Goal: Task Accomplishment & Management: Use online tool/utility

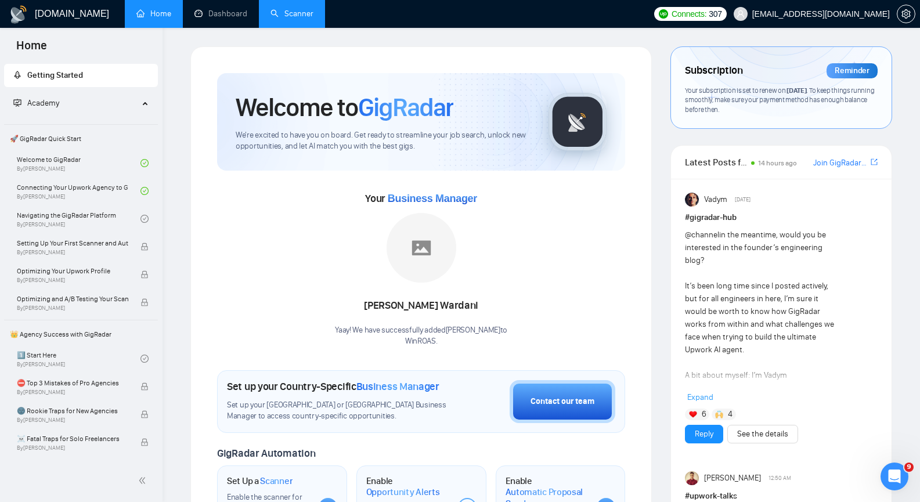
click at [302, 12] on link "Scanner" at bounding box center [292, 14] width 43 height 10
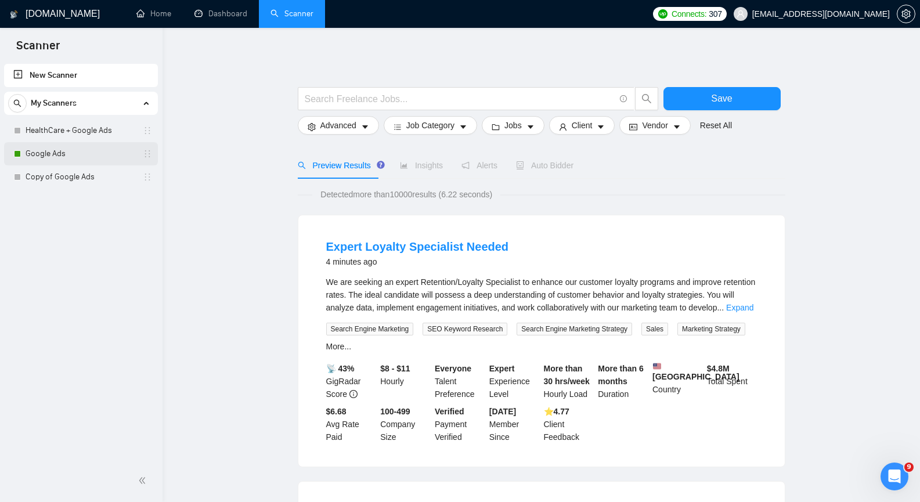
click at [45, 157] on link "Google Ads" at bounding box center [81, 153] width 110 height 23
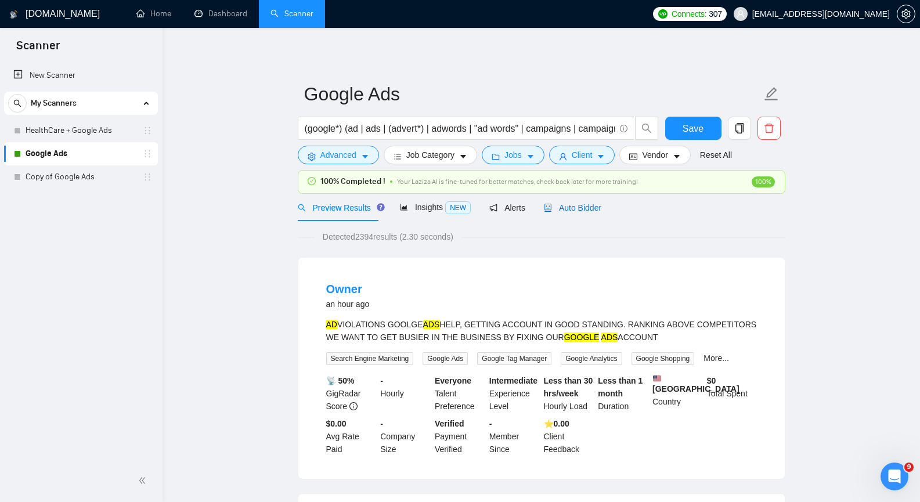
click at [575, 207] on span "Auto Bidder" at bounding box center [572, 207] width 57 height 9
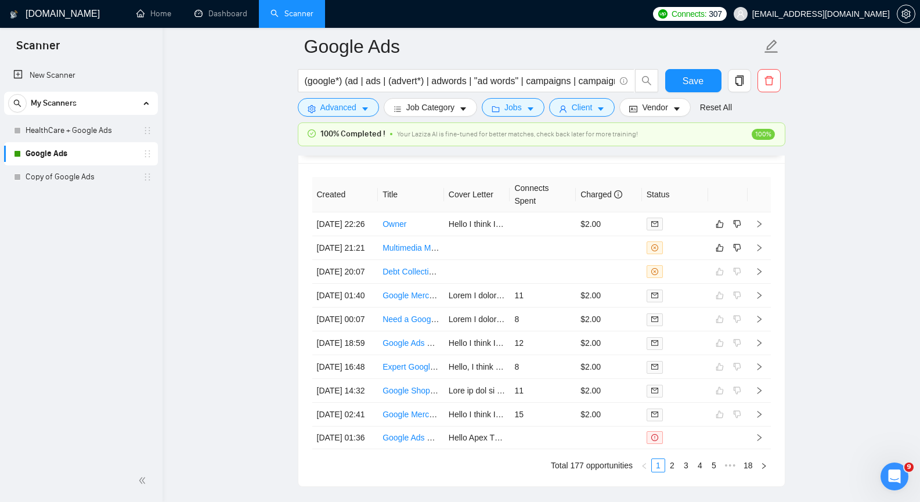
scroll to position [2961, 0]
click at [762, 251] on icon "right" at bounding box center [759, 247] width 8 height 8
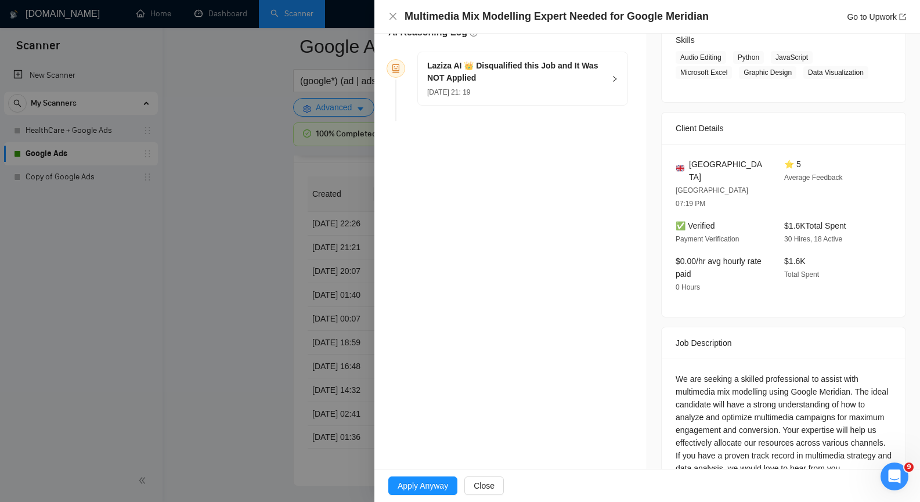
scroll to position [203, 0]
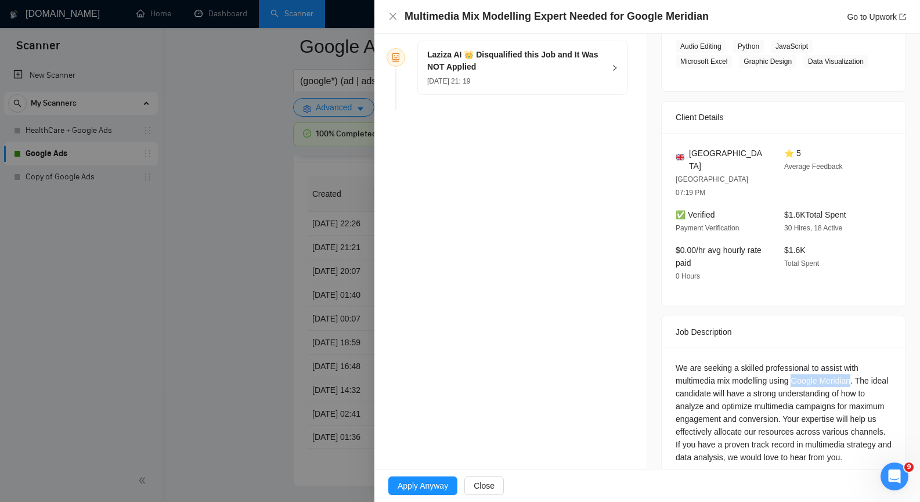
drag, startPoint x: 790, startPoint y: 352, endPoint x: 848, endPoint y: 356, distance: 57.6
click at [848, 362] on div "We are seeking a skilled professional to assist with multimedia mix modelling u…" at bounding box center [784, 413] width 216 height 102
click at [392, 17] on icon "close" at bounding box center [392, 16] width 9 height 9
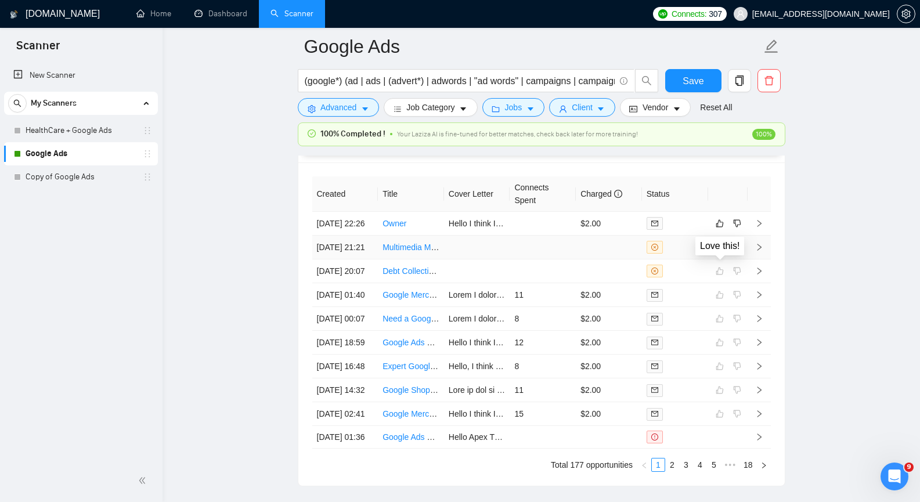
click at [719, 252] on icon "like" at bounding box center [720, 247] width 8 height 9
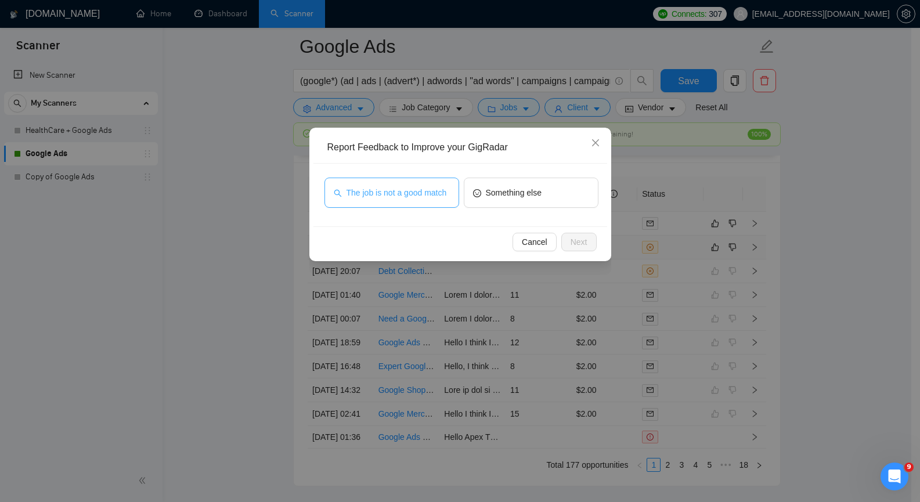
click at [441, 194] on span "The job is not a good match" at bounding box center [397, 192] width 100 height 13
click at [578, 240] on span "Next" at bounding box center [579, 242] width 17 height 13
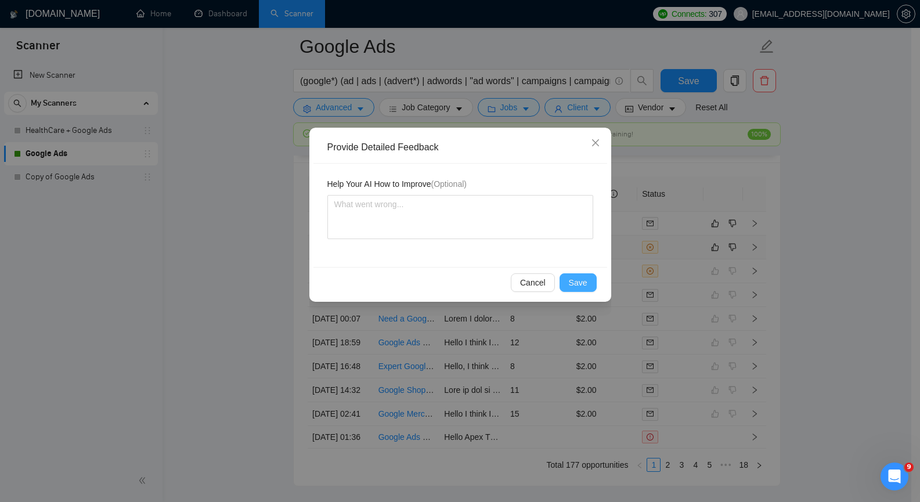
click at [575, 281] on span "Save" at bounding box center [578, 282] width 19 height 13
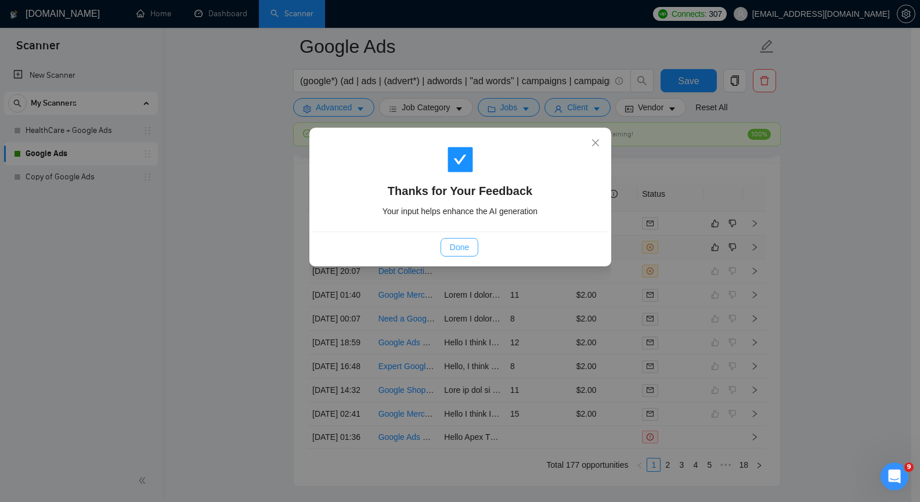
click at [456, 250] on span "Done" at bounding box center [459, 247] width 19 height 13
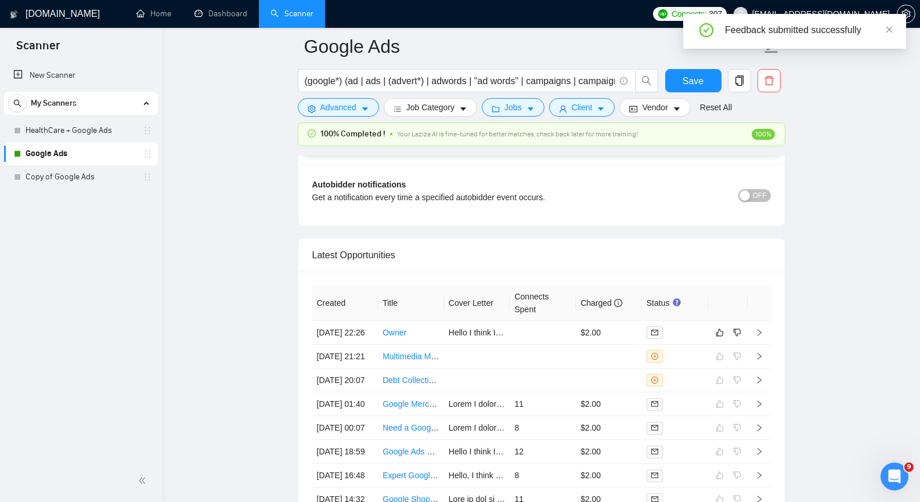
scroll to position [2903, 0]
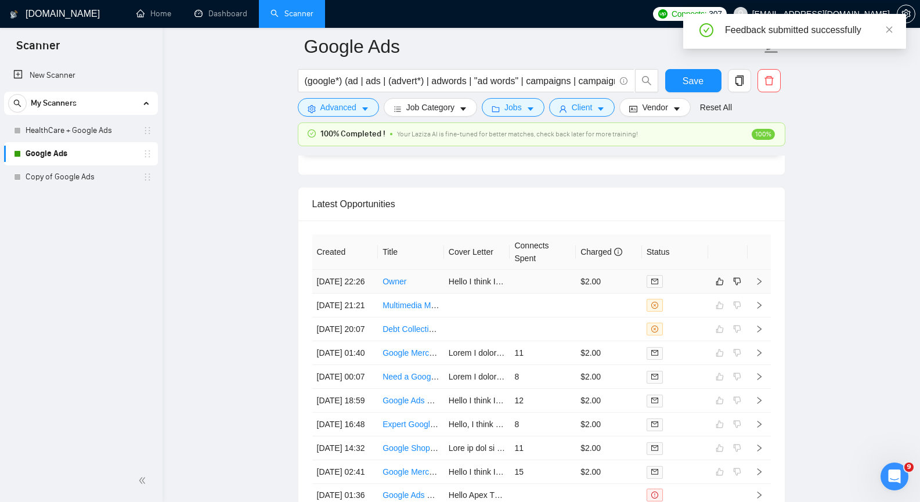
click at [761, 286] on icon "right" at bounding box center [759, 282] width 8 height 8
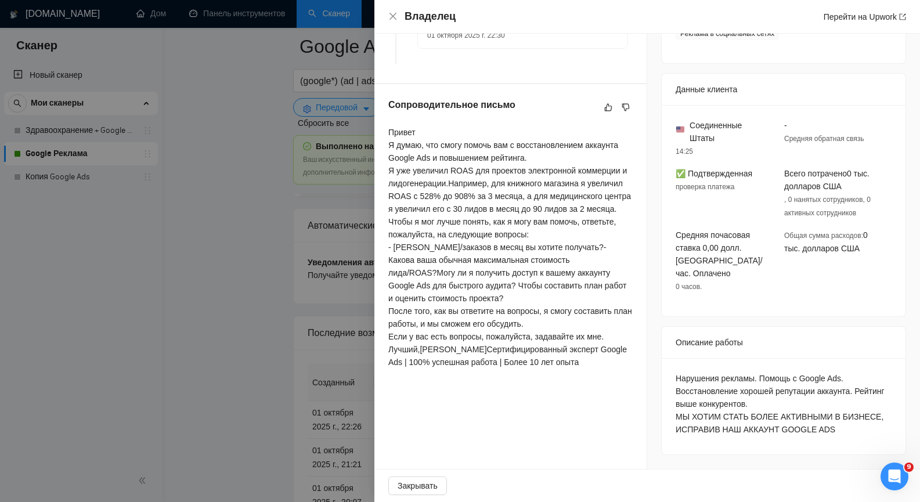
scroll to position [311, 0]
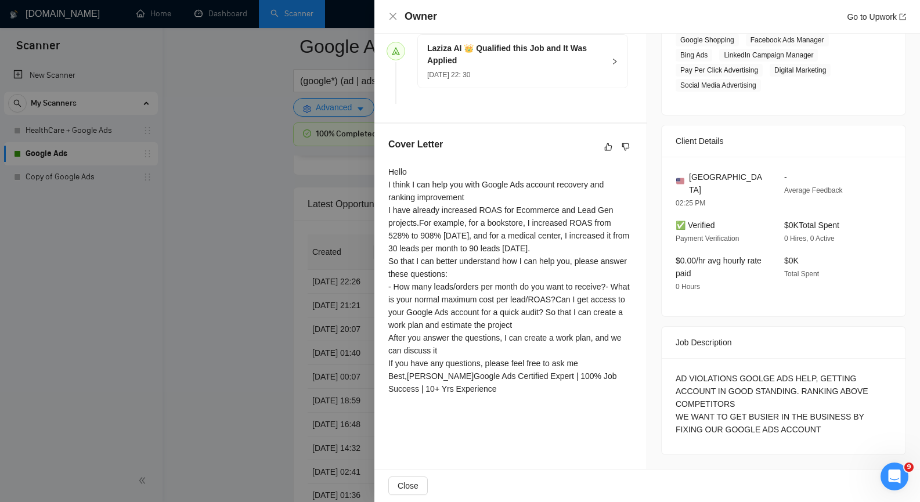
click at [636, 301] on div "Cover Letter Hello I think I can help you with Google Ads account recovery and …" at bounding box center [510, 269] width 272 height 290
click at [394, 13] on icon "close" at bounding box center [392, 16] width 9 height 9
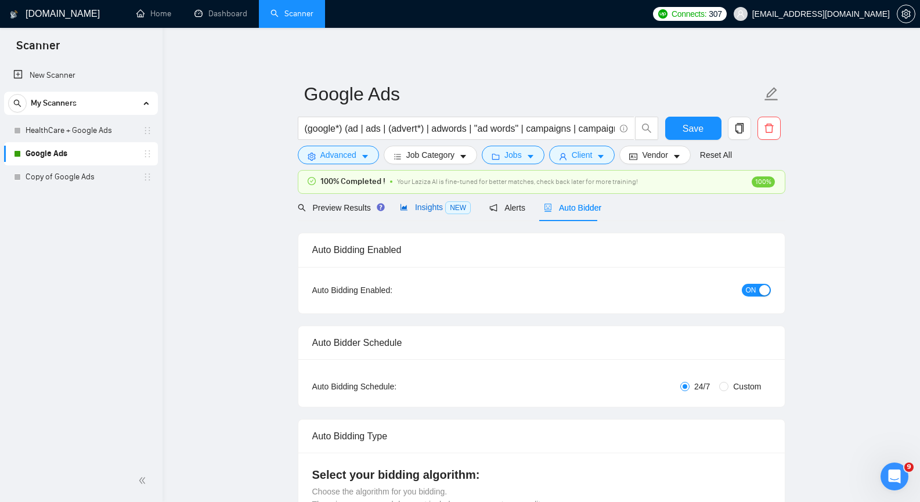
click at [440, 208] on span "Insights NEW" at bounding box center [435, 207] width 71 height 9
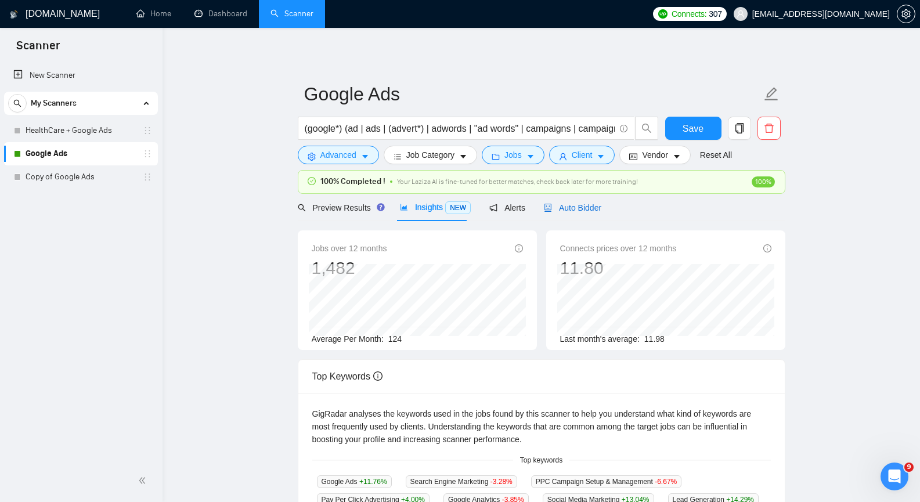
click at [571, 212] on span "Auto Bidder" at bounding box center [572, 207] width 57 height 9
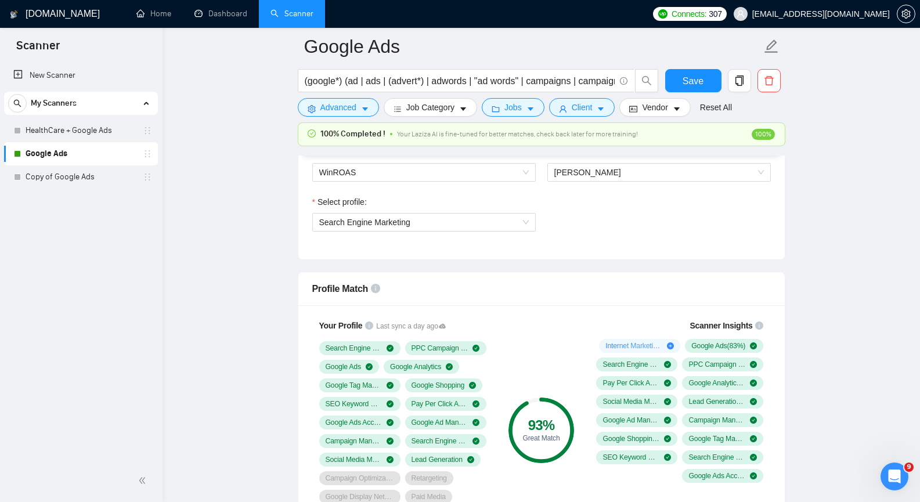
scroll to position [639, 0]
